Goal: Task Accomplishment & Management: Use online tool/utility

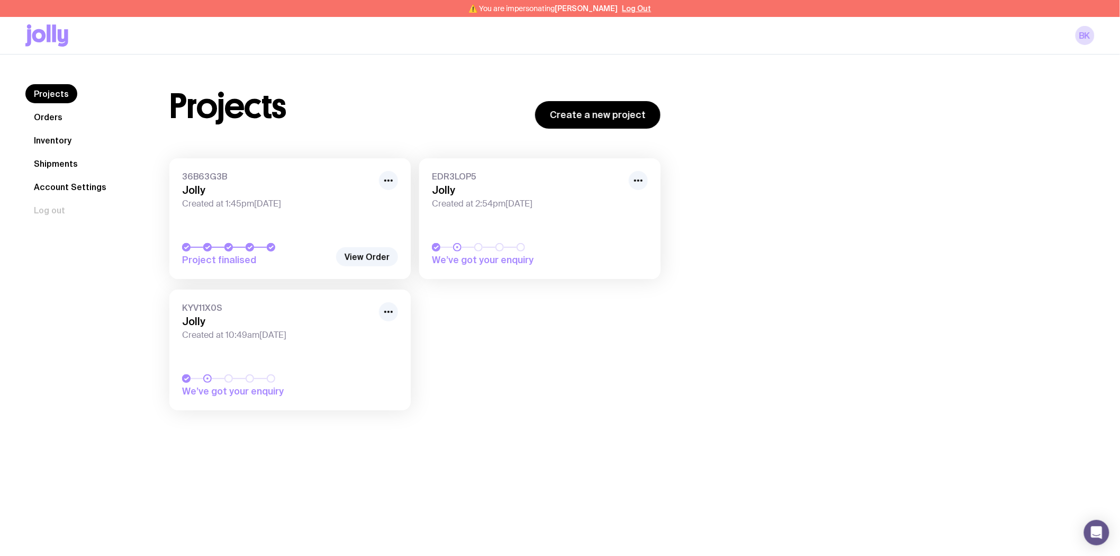
click at [302, 187] on h3 "Jolly" at bounding box center [277, 190] width 190 height 13
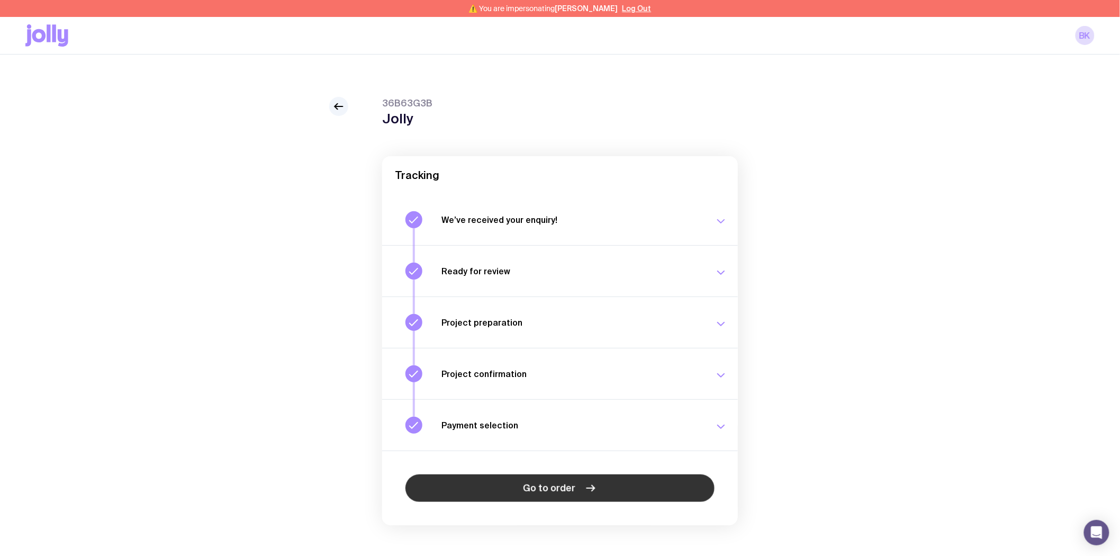
click at [533, 490] on span "Go to order" at bounding box center [549, 487] width 52 height 13
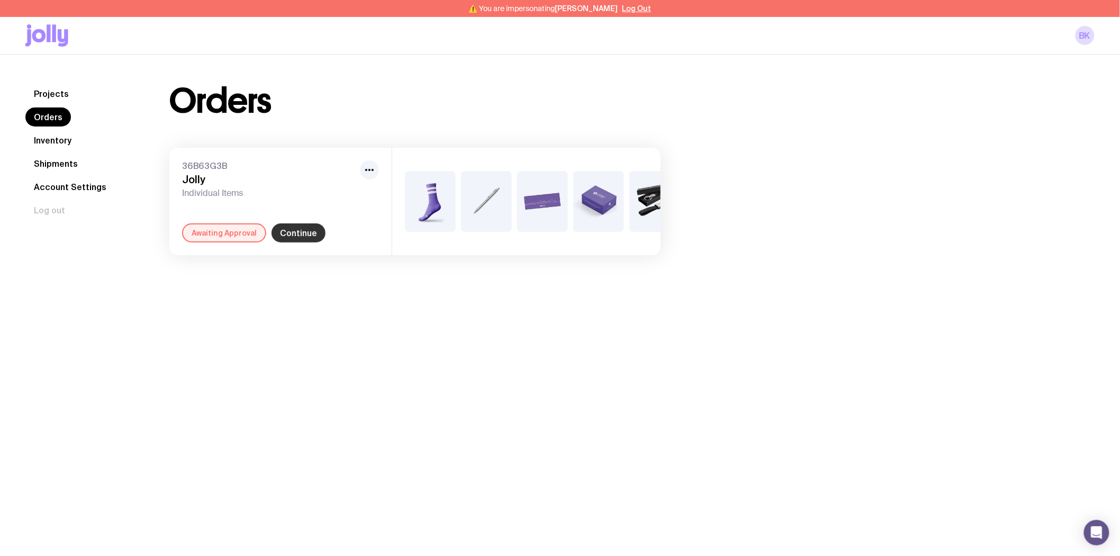
click at [294, 242] on link "Continue" at bounding box center [298, 232] width 54 height 19
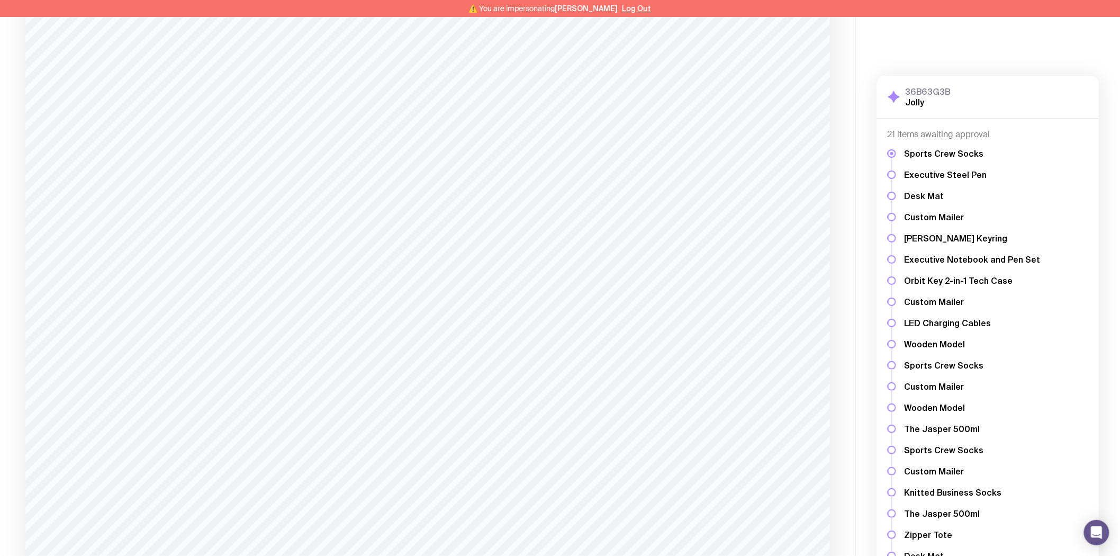
scroll to position [2017, 0]
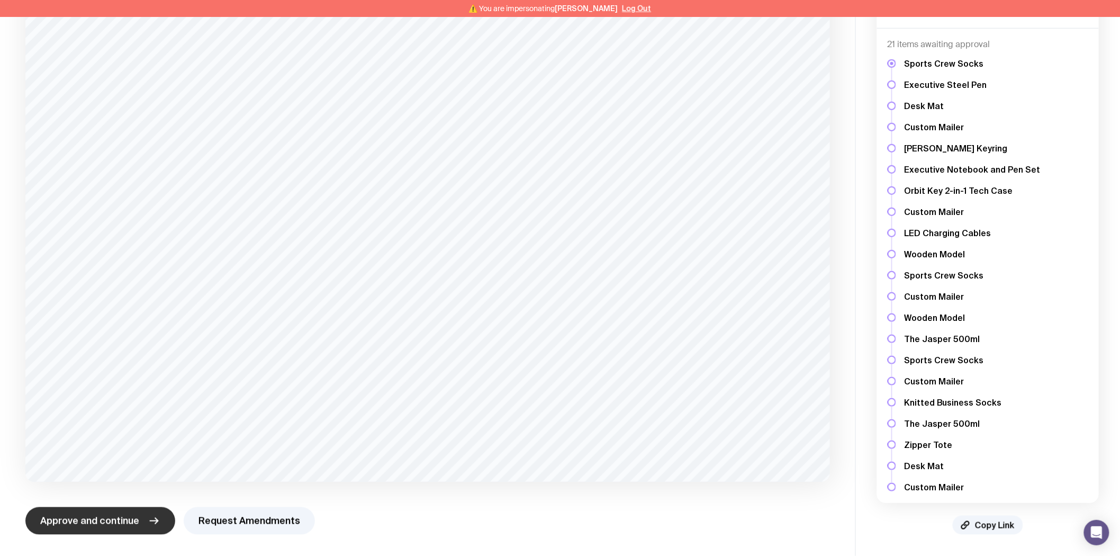
click at [107, 517] on span "Approve and continue" at bounding box center [89, 520] width 99 height 13
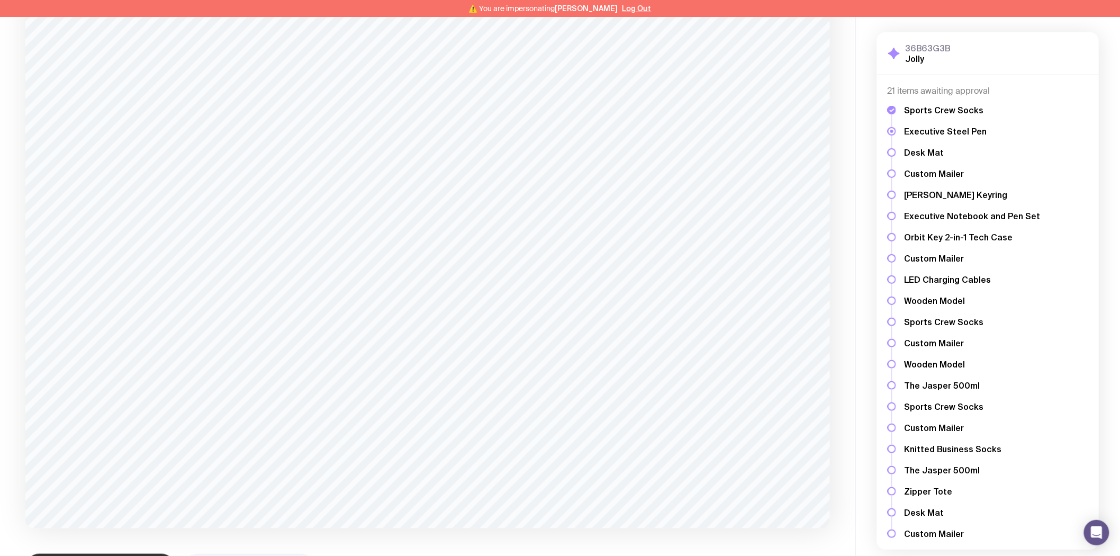
scroll to position [177, 0]
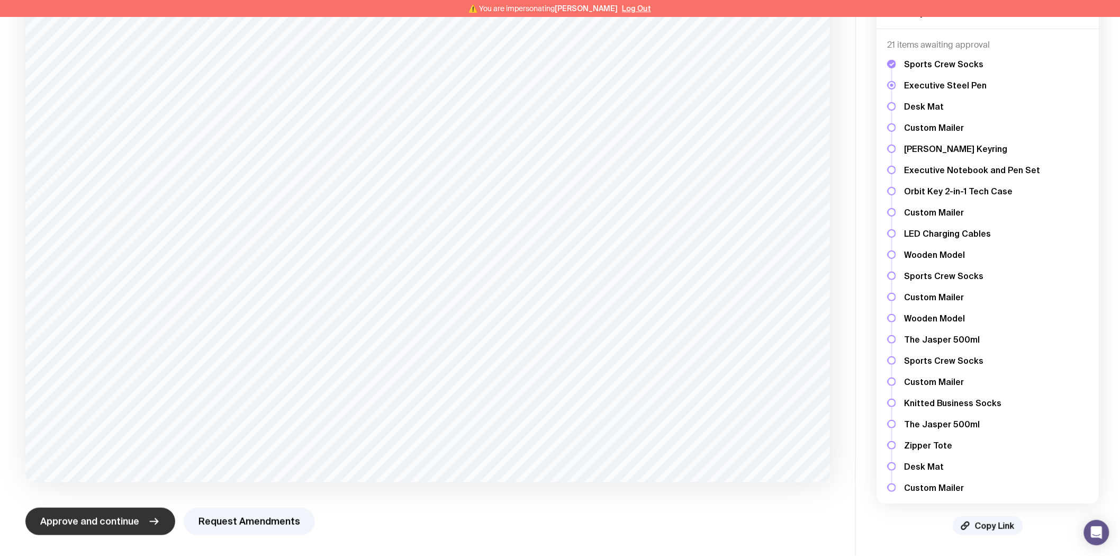
click at [149, 524] on icon "button" at bounding box center [154, 521] width 13 height 13
click at [143, 522] on button "Approve and continue" at bounding box center [100, 521] width 150 height 28
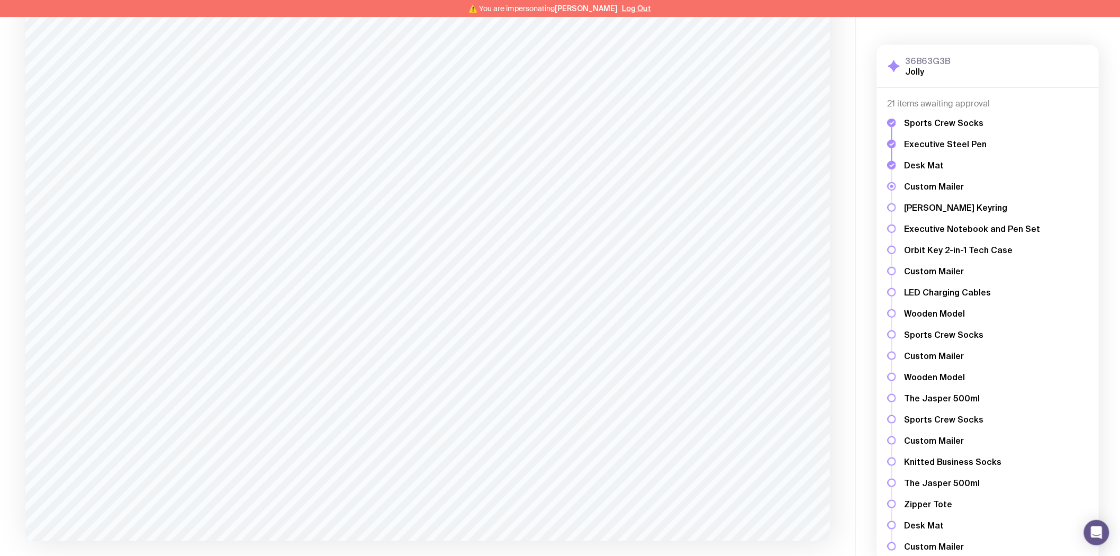
scroll to position [267, 0]
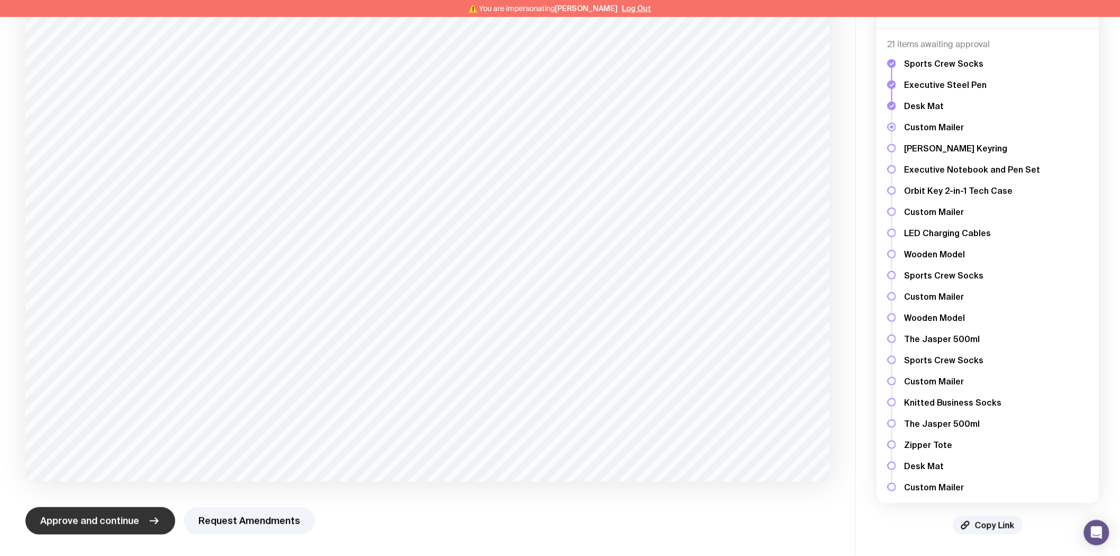
click at [148, 515] on icon "button" at bounding box center [154, 520] width 13 height 13
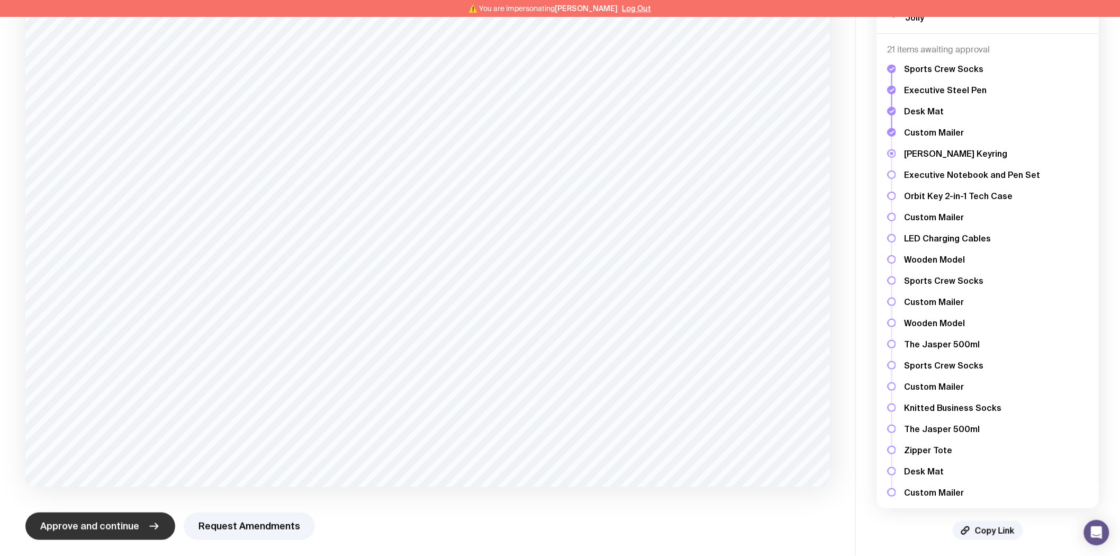
scroll to position [176, 0]
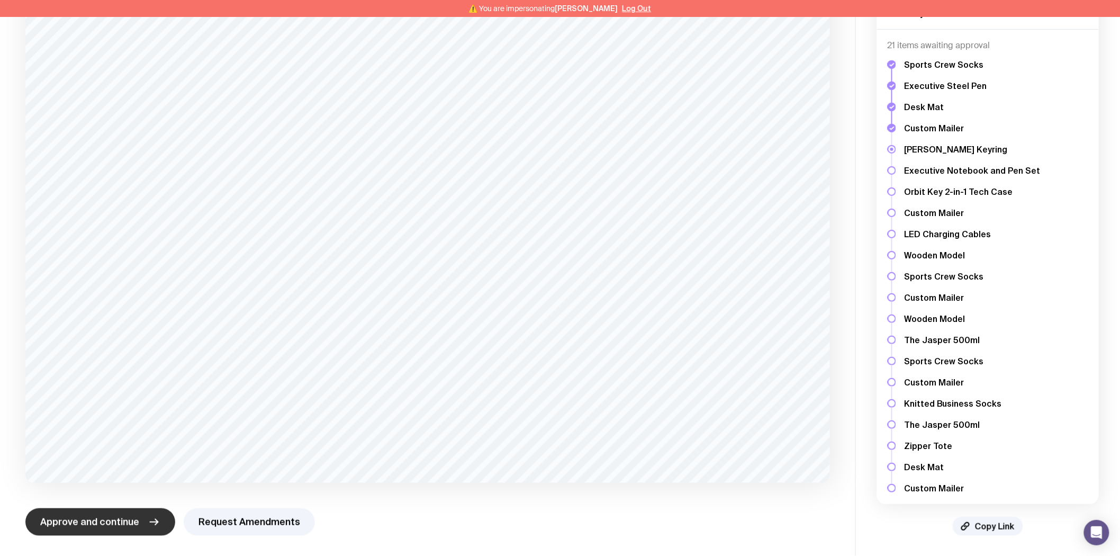
click at [137, 519] on button "Approve and continue" at bounding box center [100, 522] width 150 height 28
click at [144, 524] on button "Approve and continue" at bounding box center [100, 521] width 150 height 28
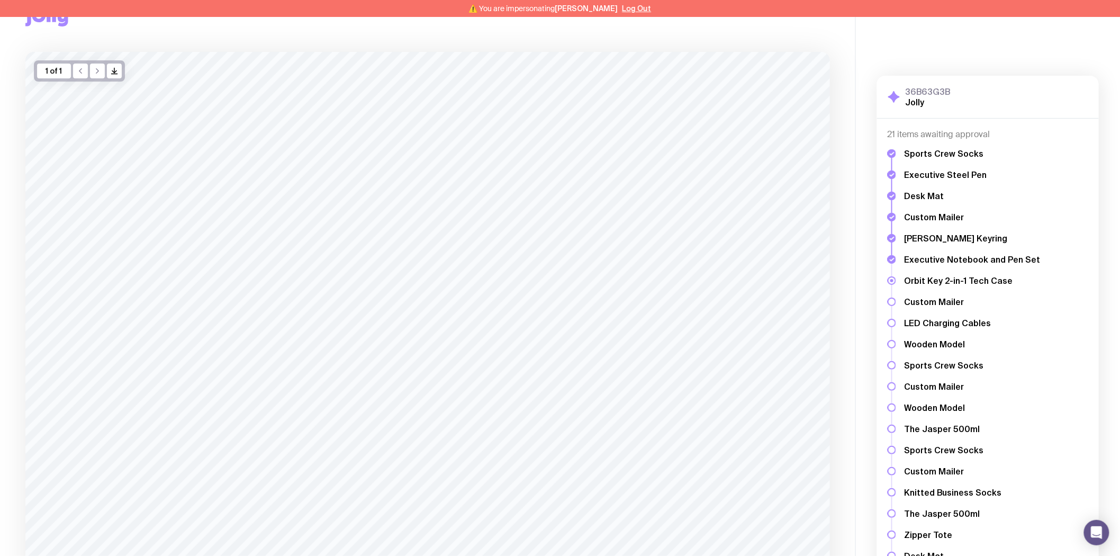
scroll to position [59, 0]
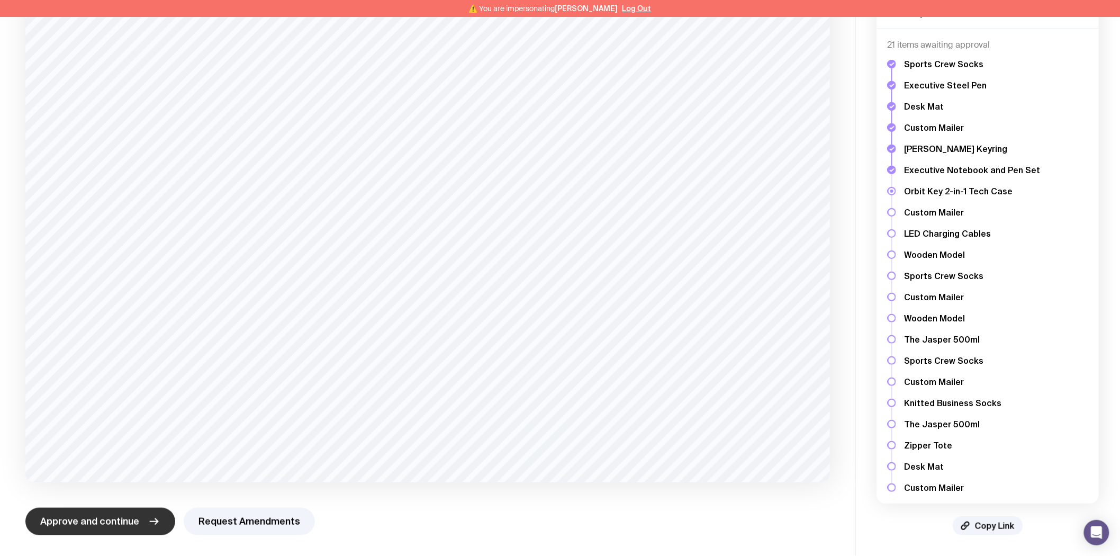
click at [122, 523] on span "Approve and continue" at bounding box center [89, 521] width 99 height 13
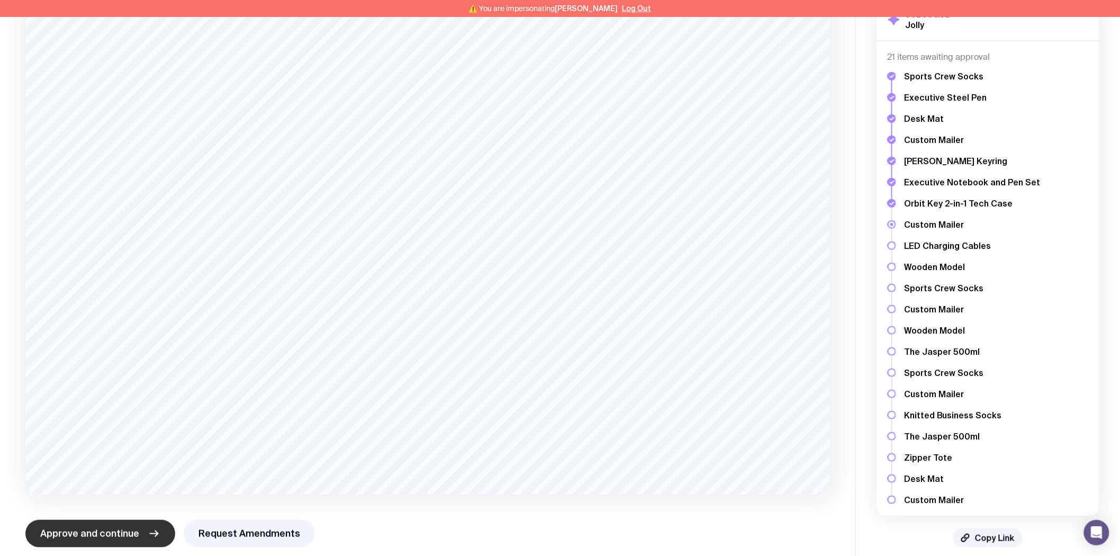
scroll to position [267, 0]
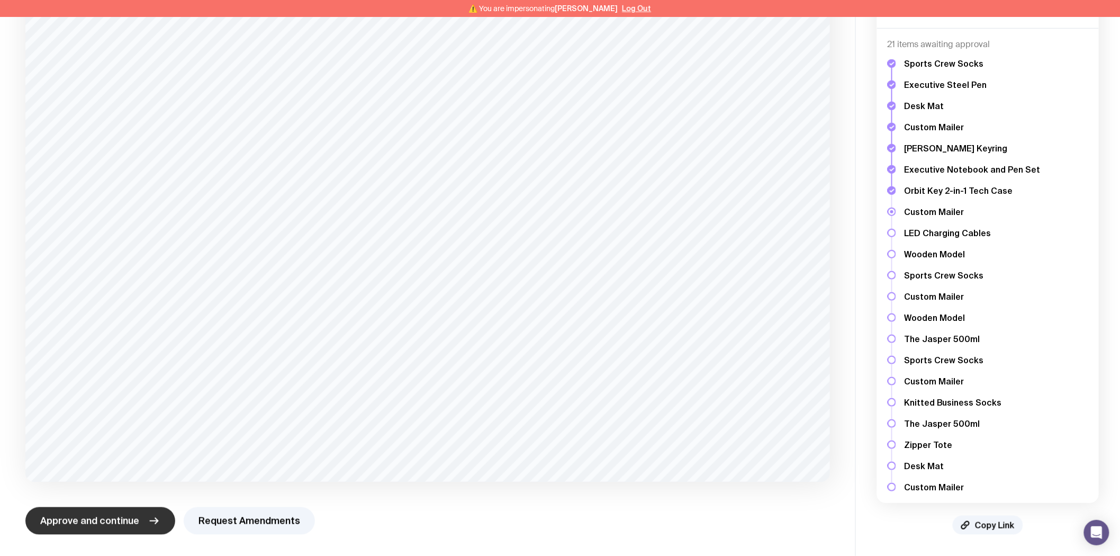
click at [138, 510] on button "Approve and continue" at bounding box center [100, 521] width 150 height 28
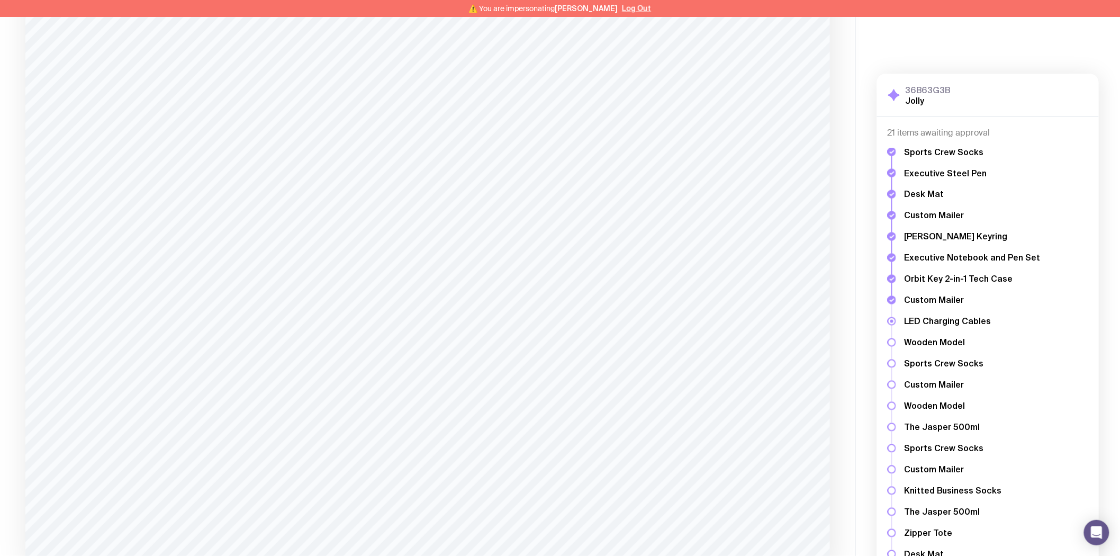
scroll to position [0, 0]
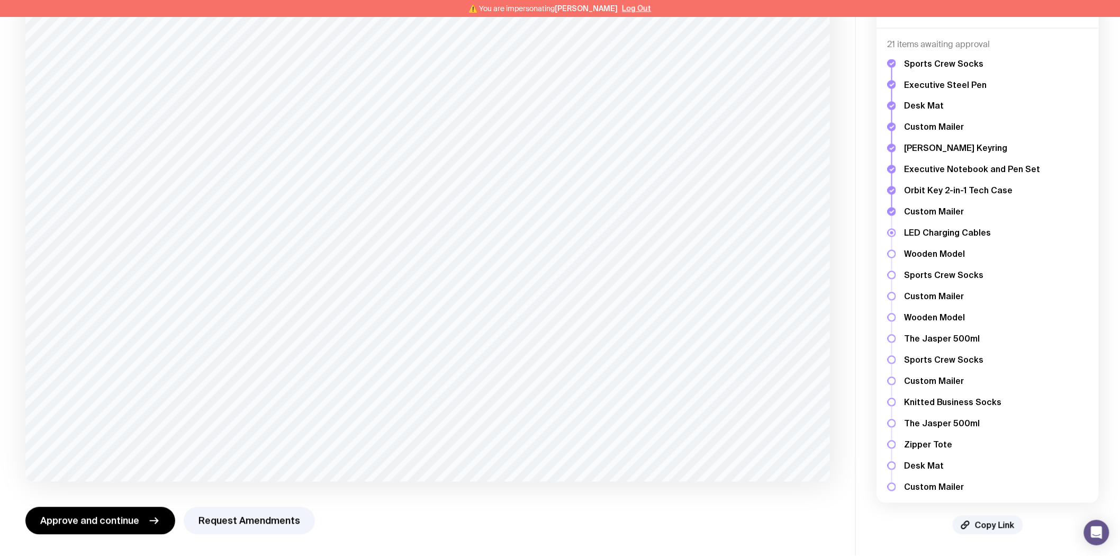
click at [236, 519] on button "Request Amendments" at bounding box center [249, 521] width 131 height 28
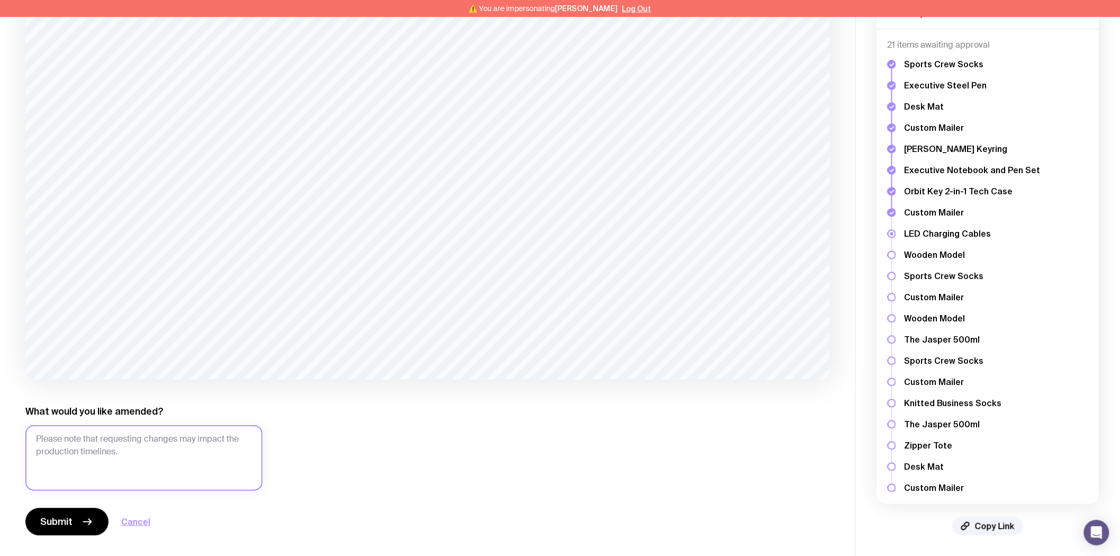
click at [146, 442] on textarea "What would you like amended?" at bounding box center [143, 458] width 237 height 66
type textarea "Ensure we request the LED light to be RED"
click at [84, 513] on button "Submit" at bounding box center [66, 521] width 83 height 28
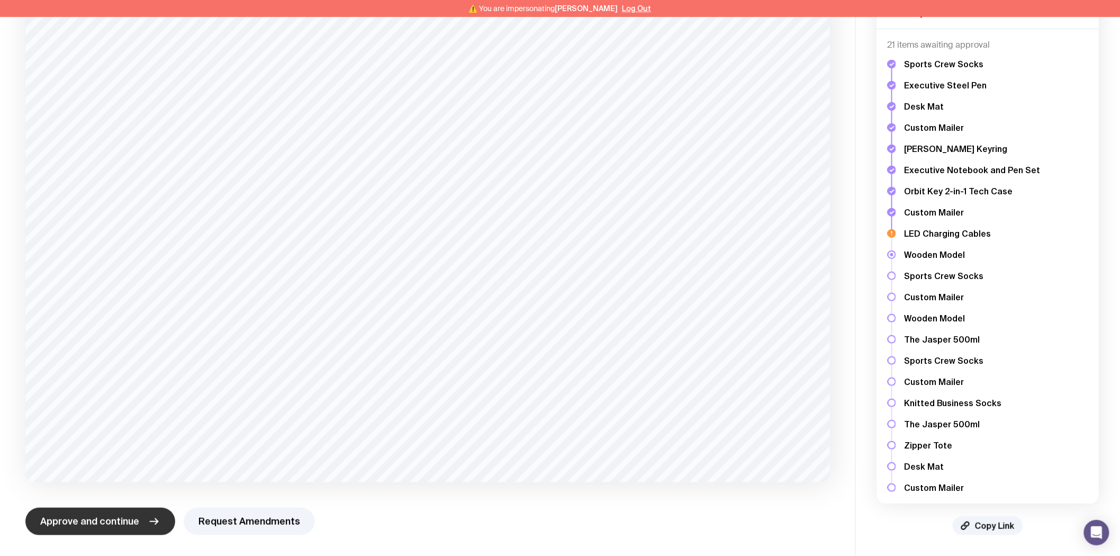
click at [125, 522] on span "Approve and continue" at bounding box center [89, 521] width 99 height 13
click at [103, 524] on span "Approve and continue" at bounding box center [89, 520] width 99 height 13
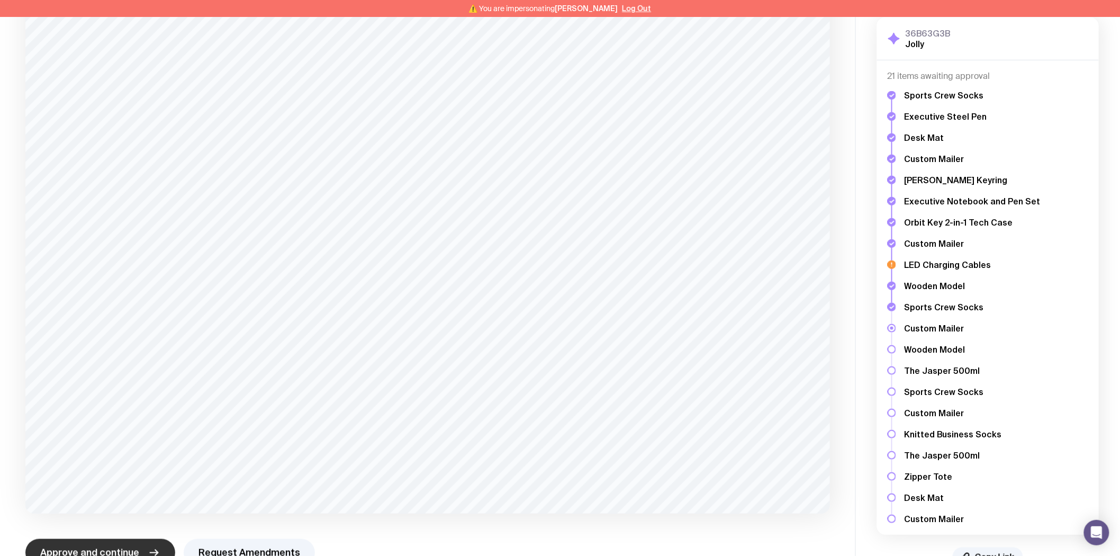
click at [130, 547] on span "Approve and continue" at bounding box center [89, 552] width 99 height 13
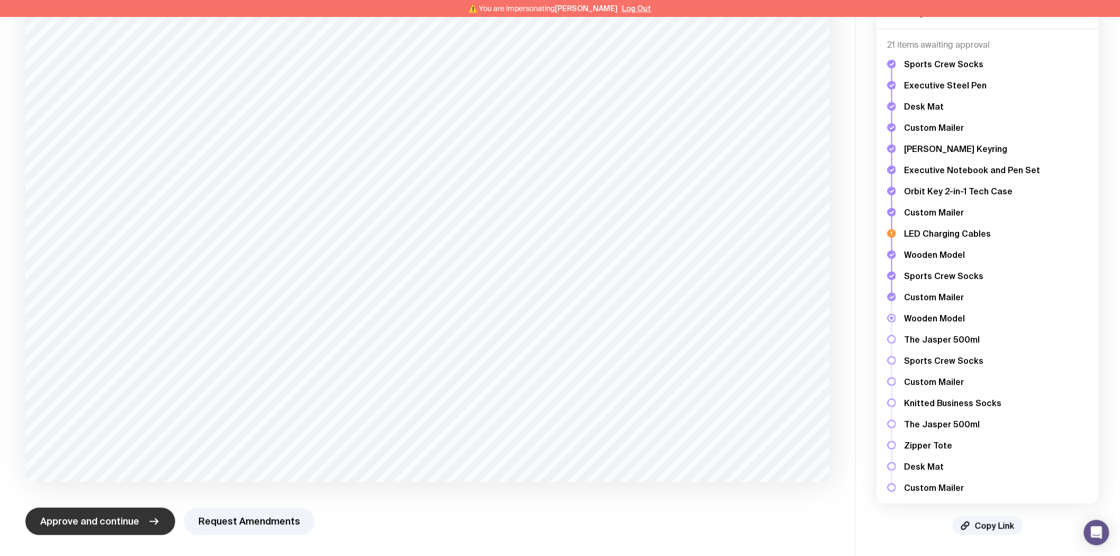
click at [144, 517] on button "Approve and continue" at bounding box center [100, 521] width 150 height 28
click at [150, 519] on icon "button" at bounding box center [154, 521] width 13 height 13
click at [121, 524] on span "Approve and continue" at bounding box center [89, 520] width 99 height 13
click at [149, 519] on icon "button" at bounding box center [154, 520] width 13 height 13
click at [126, 527] on button "Approve and continue" at bounding box center [100, 521] width 150 height 28
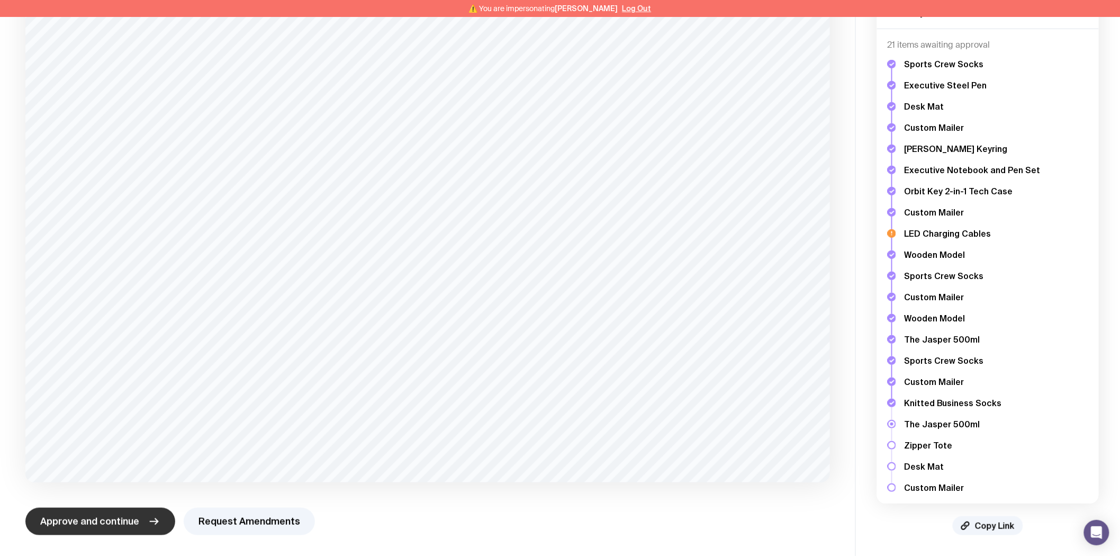
click at [135, 519] on span "Approve and continue" at bounding box center [89, 521] width 99 height 13
click at [141, 516] on button "Approve and continue" at bounding box center [100, 521] width 150 height 28
click at [134, 512] on button "Approve and continue" at bounding box center [100, 521] width 150 height 28
click at [148, 523] on icon "button" at bounding box center [154, 520] width 13 height 13
